Goal: Book appointment/travel/reservation

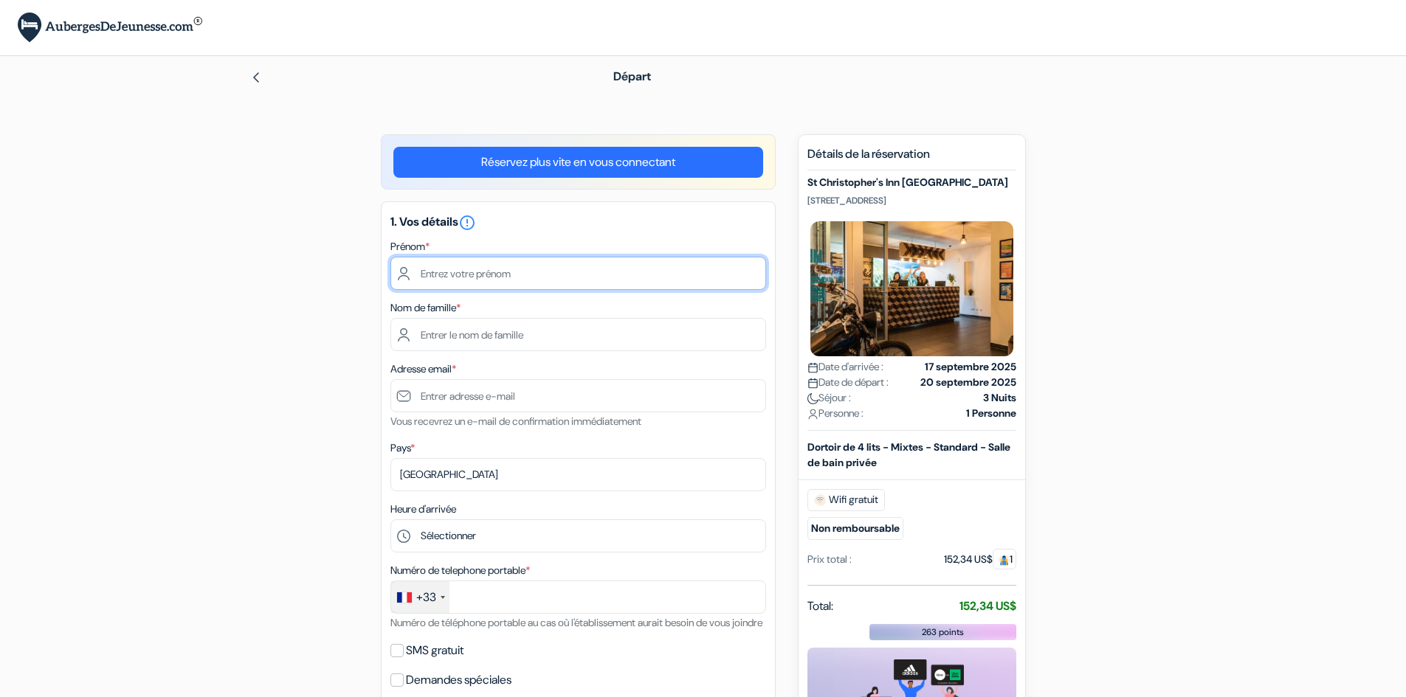
click at [618, 279] on input "text" at bounding box center [578, 273] width 376 height 33
type input "[PERSON_NAME]"
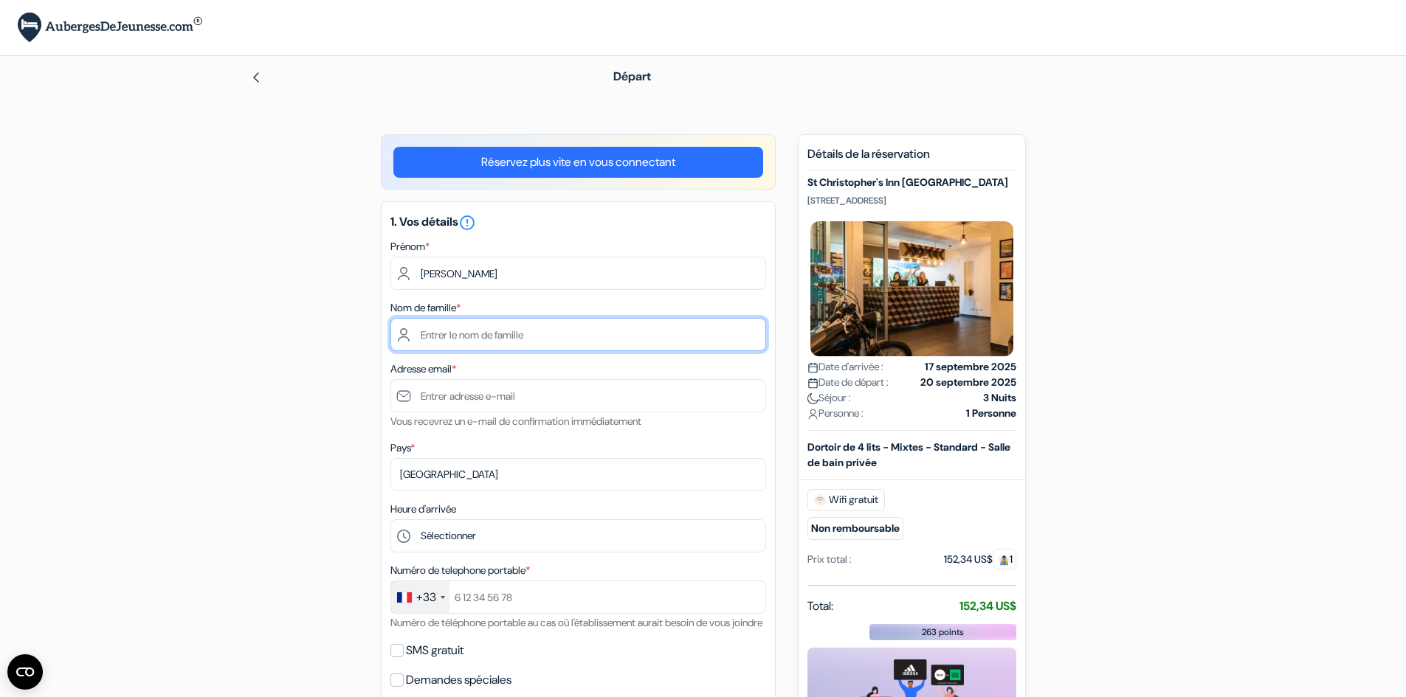
click at [486, 343] on input "text" at bounding box center [578, 334] width 376 height 33
type input "Marillet"
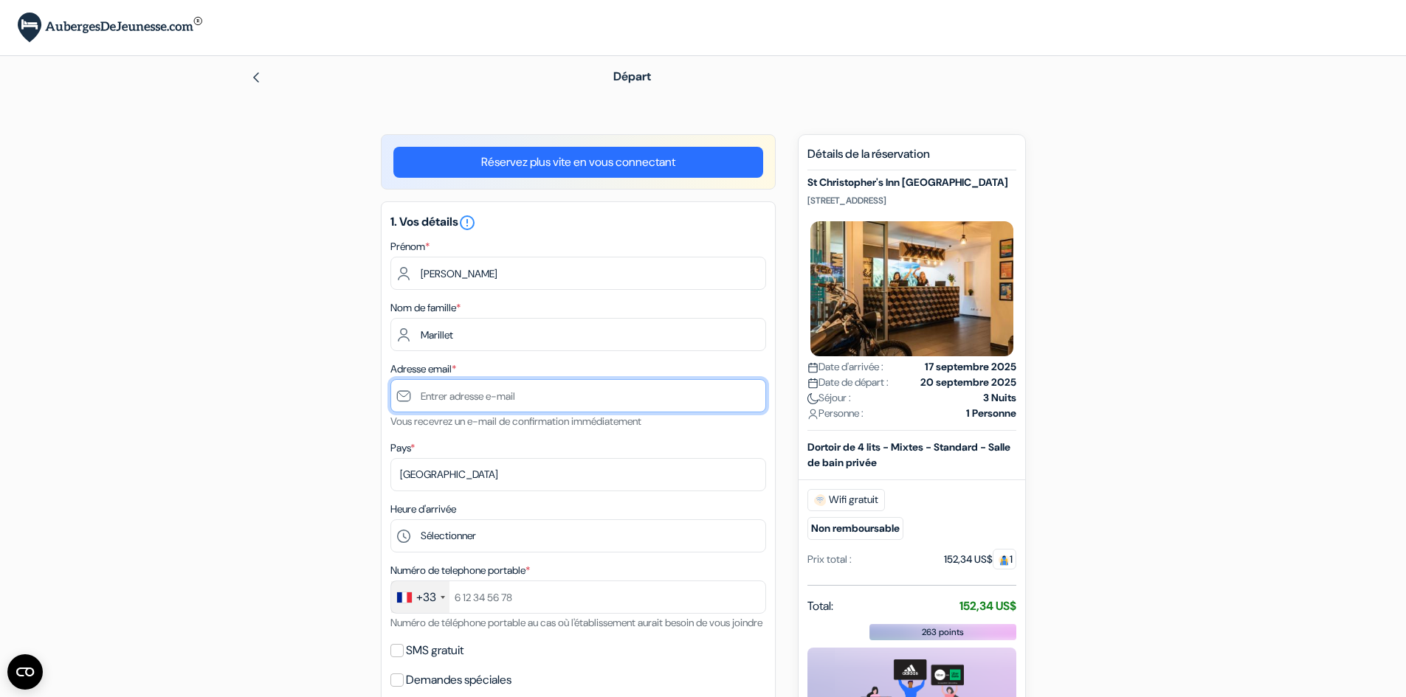
click at [483, 396] on input "text" at bounding box center [578, 395] width 376 height 33
type input "[DOMAIN_NAME][EMAIL_ADDRESS][DOMAIN_NAME]"
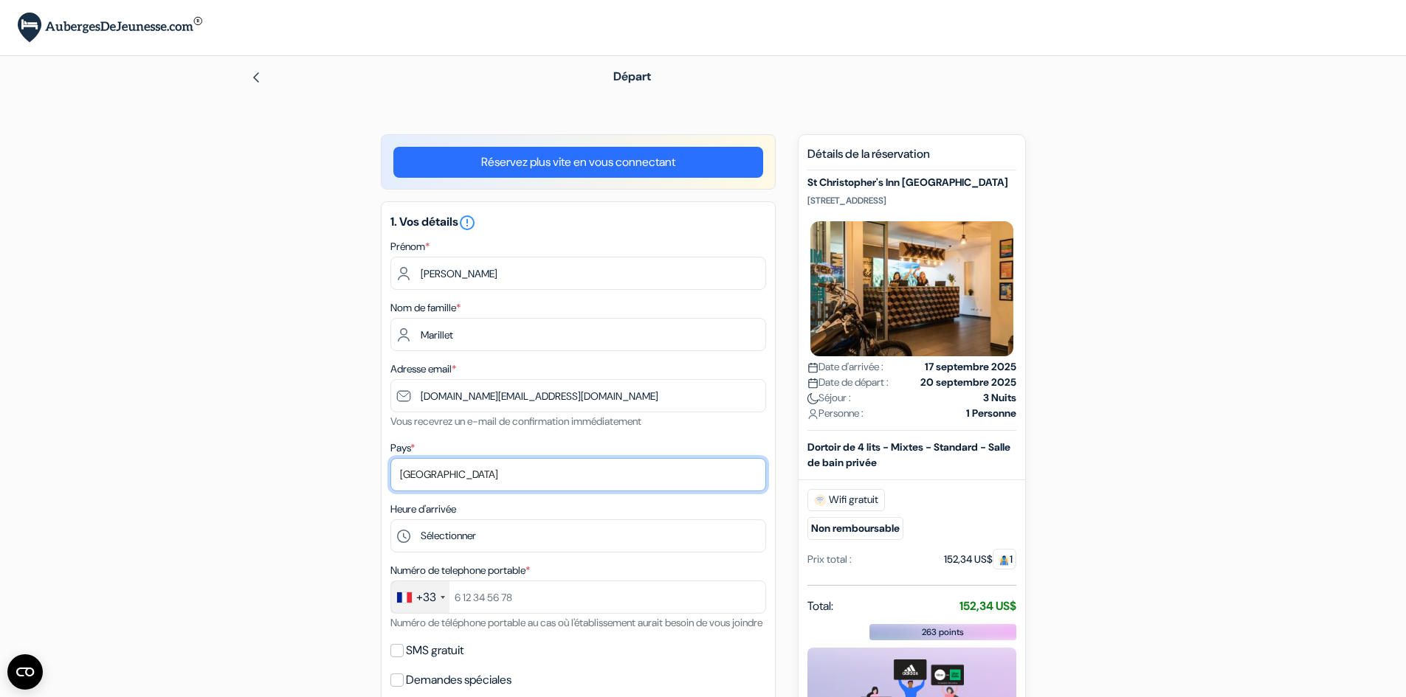
click at [494, 466] on select "Selectionner le pays Abkhazie [GEOGRAPHIC_DATA] [GEOGRAPHIC_DATA] Du [GEOGRAPHI…" at bounding box center [578, 474] width 376 height 33
click at [269, 408] on div "add_box St Christopher's Inn [GEOGRAPHIC_DATA] [STREET_ADDRESS] Détails de l'ét…" at bounding box center [703, 700] width 974 height 1133
